Goal: Task Accomplishment & Management: Manage account settings

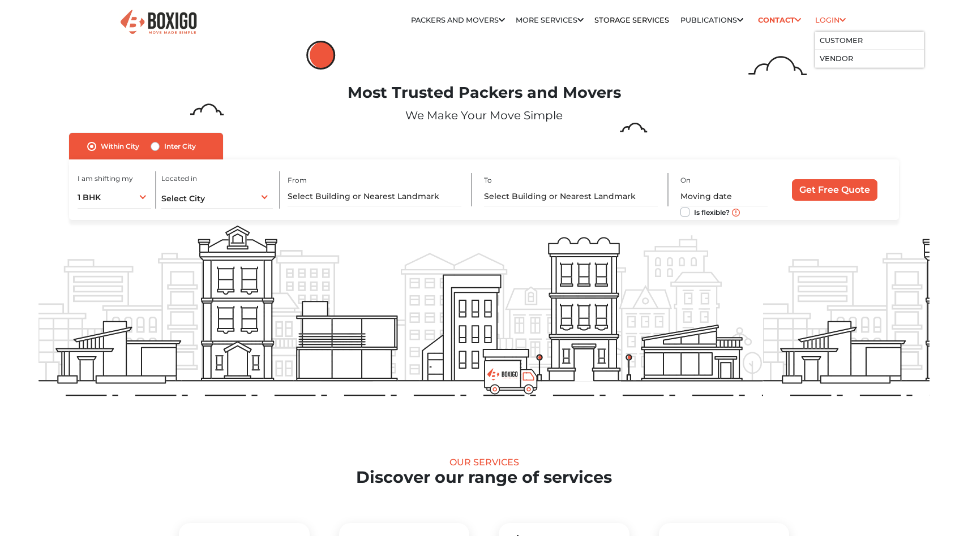
click at [827, 23] on link "Login" at bounding box center [830, 20] width 31 height 8
click at [827, 33] on li "Customer" at bounding box center [869, 41] width 109 height 18
click at [830, 47] on li "Customer" at bounding box center [869, 41] width 109 height 18
click at [836, 44] on link "Customer" at bounding box center [840, 40] width 43 height 8
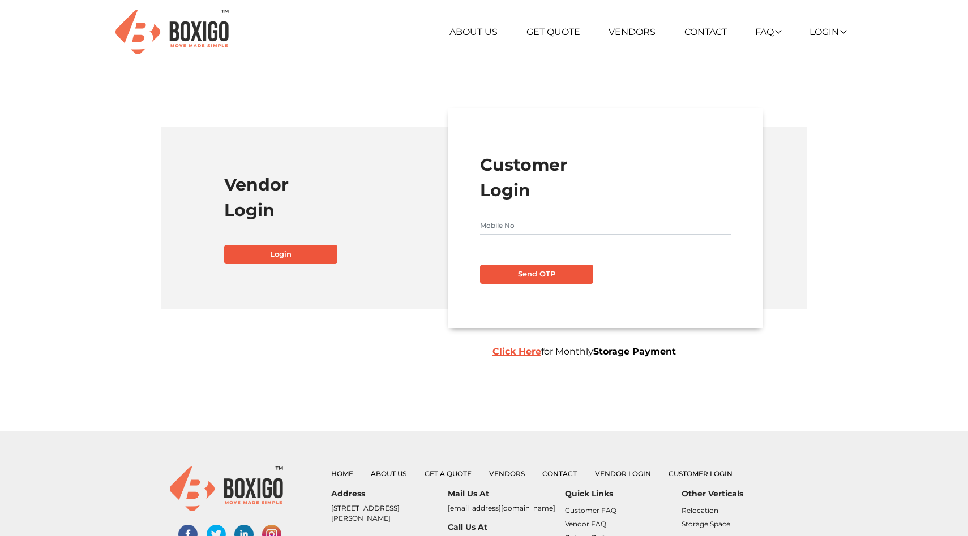
click at [531, 227] on input "text" at bounding box center [605, 226] width 251 height 18
type input "9014524129"
click at [480, 265] on button "Send OTP" at bounding box center [536, 274] width 113 height 19
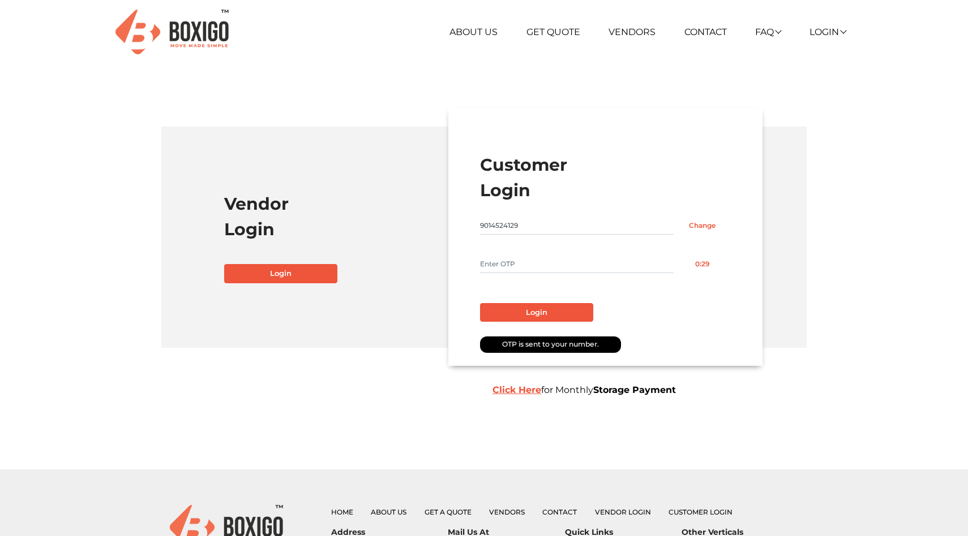
click at [506, 275] on form "Customer Login 9014524129 Change 0:29 Login OTP is sent to your number. Click H…" at bounding box center [605, 237] width 251 height 170
click at [513, 270] on input "text" at bounding box center [577, 264] width 194 height 18
type input "5406"
click at [522, 308] on button "Login" at bounding box center [536, 312] width 113 height 19
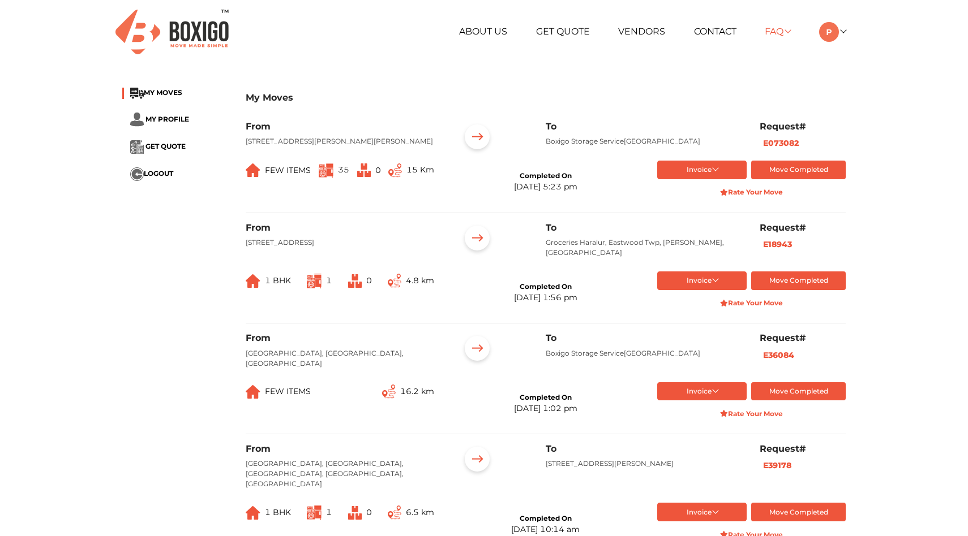
click at [777, 30] on link "FAQ" at bounding box center [776, 31] width 25 height 11
click at [841, 33] on link at bounding box center [832, 31] width 27 height 11
click at [724, 179] on button "Invoice" at bounding box center [702, 170] width 90 height 19
click at [696, 231] on button "Final Invoice Bill" at bounding box center [703, 222] width 92 height 17
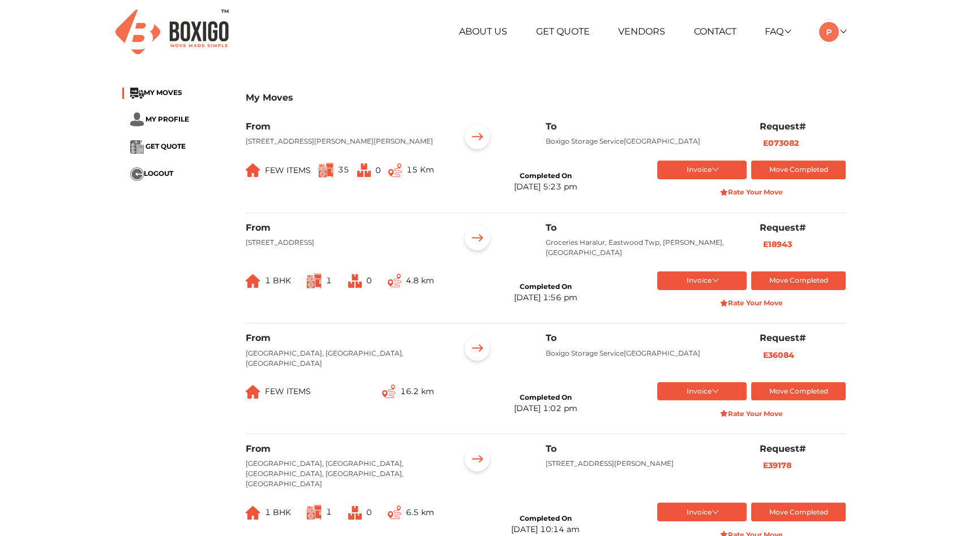
click at [153, 238] on div "My Moves MY MOVES MY PROFILE GET QUOTE LOGOUT My Moves From 96, Karthik Residen…" at bounding box center [484, 498] width 740 height 840
click at [168, 123] on span "MY PROFILE" at bounding box center [167, 119] width 44 height 8
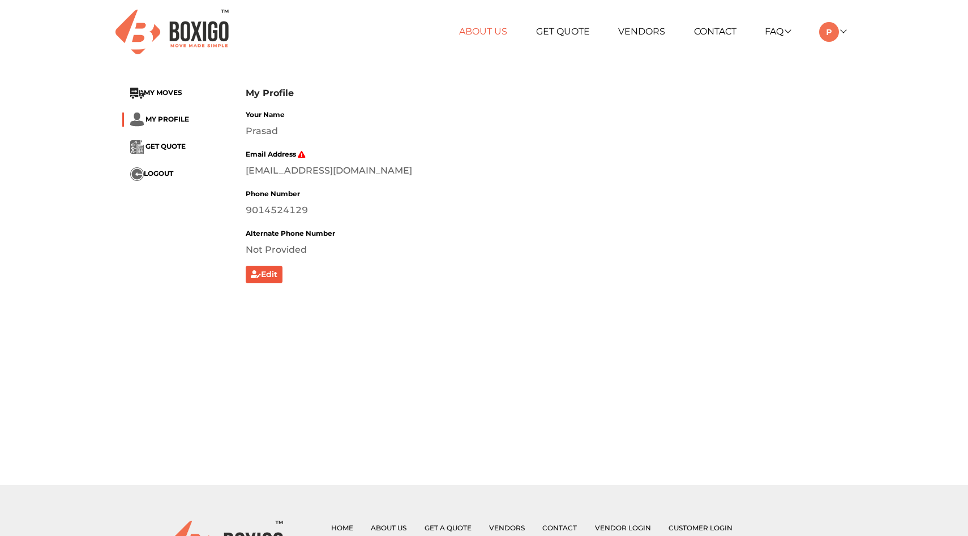
click at [465, 26] on link "About Us" at bounding box center [483, 31] width 48 height 11
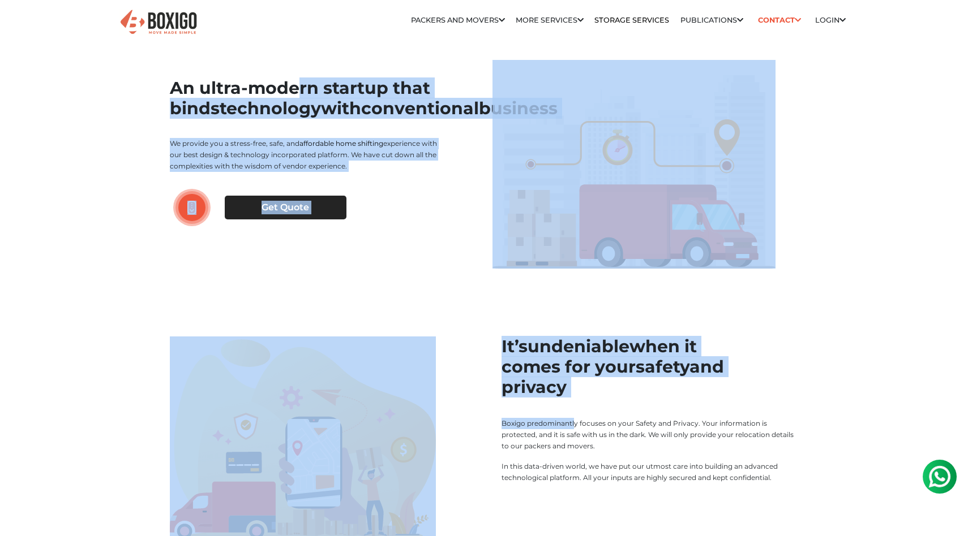
drag, startPoint x: 171, startPoint y: 89, endPoint x: 530, endPoint y: 427, distance: 493.1
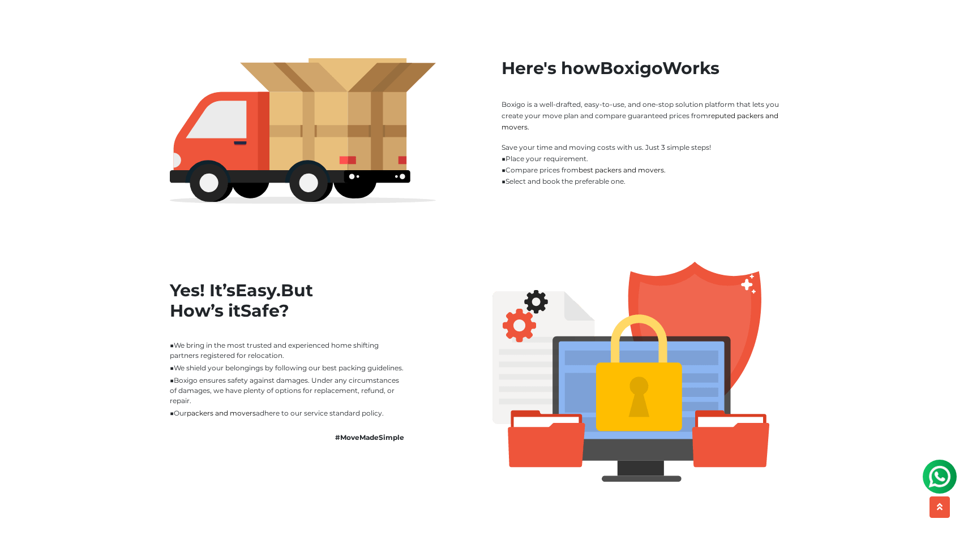
scroll to position [1096, 0]
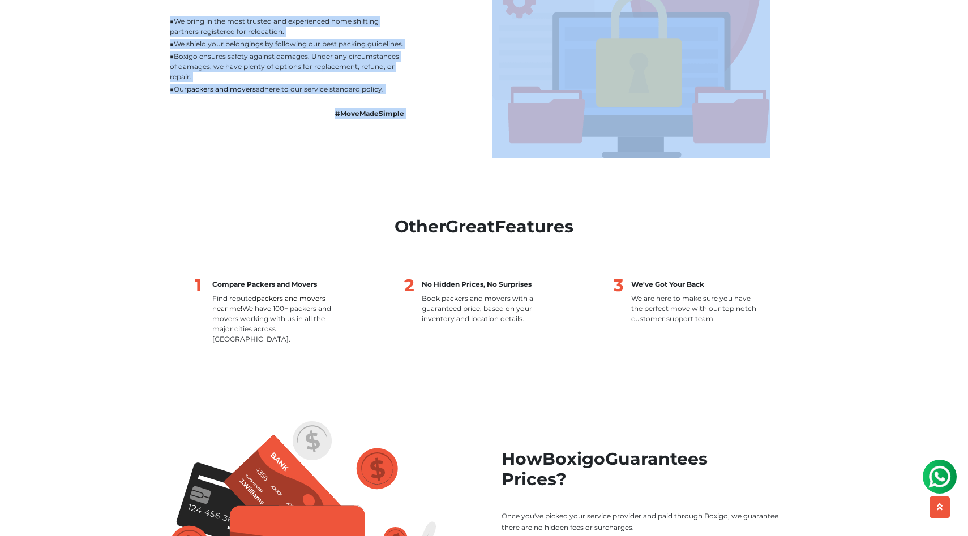
copy main "Lo ipsum-dolors ametcon adip elits doeiusmodt inci utlaboreetdo magnaali En adm…"
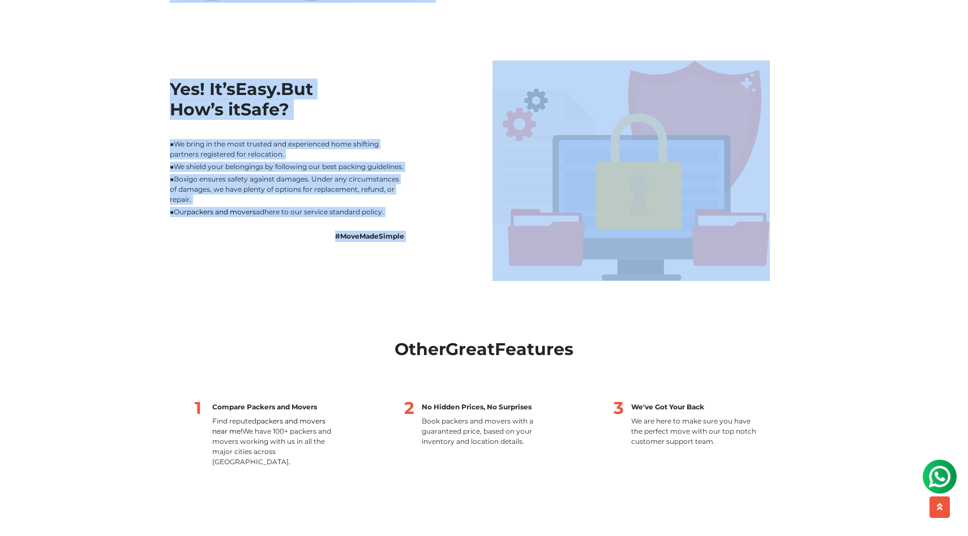
scroll to position [920, 0]
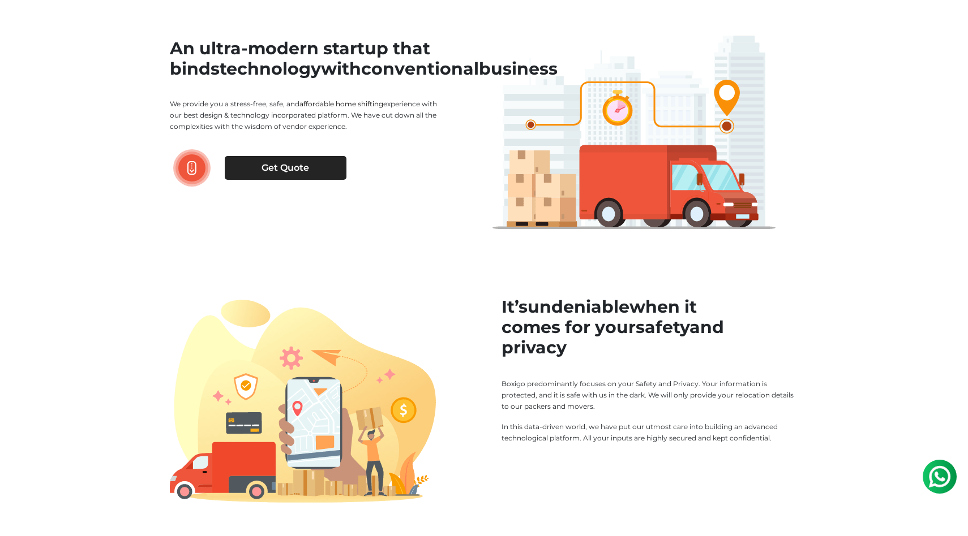
scroll to position [0, 0]
